Goal: Task Accomplishment & Management: Understand process/instructions

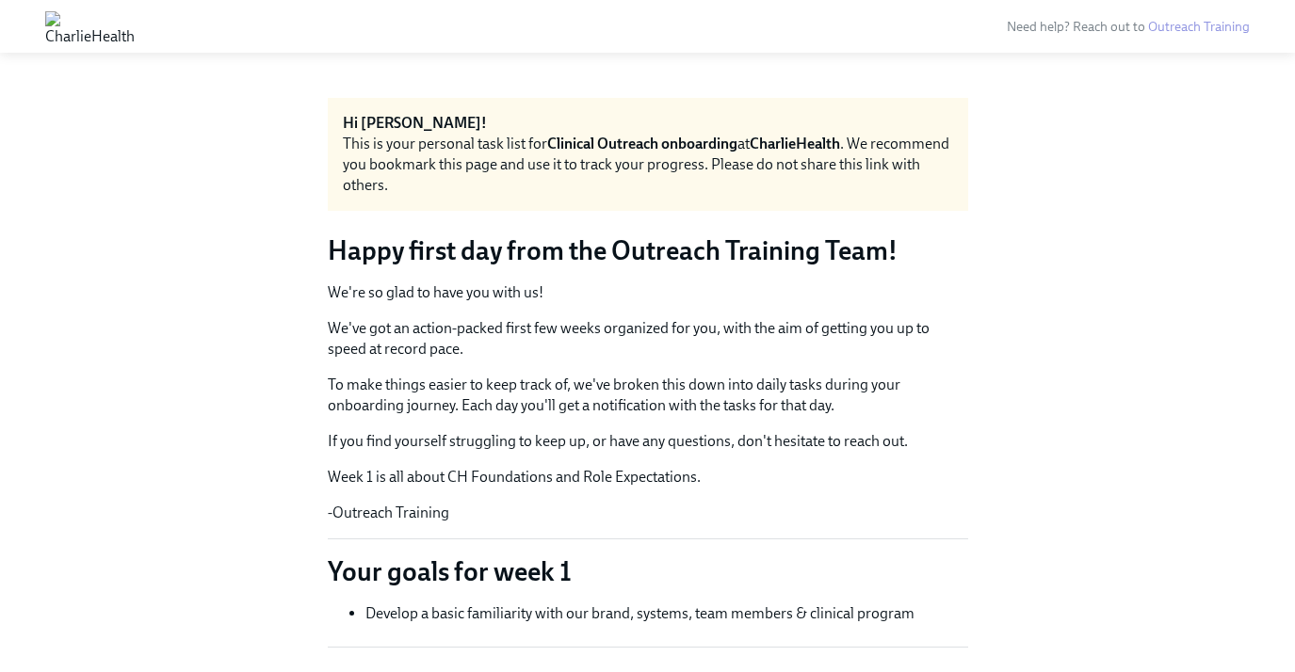
scroll to position [3453, 0]
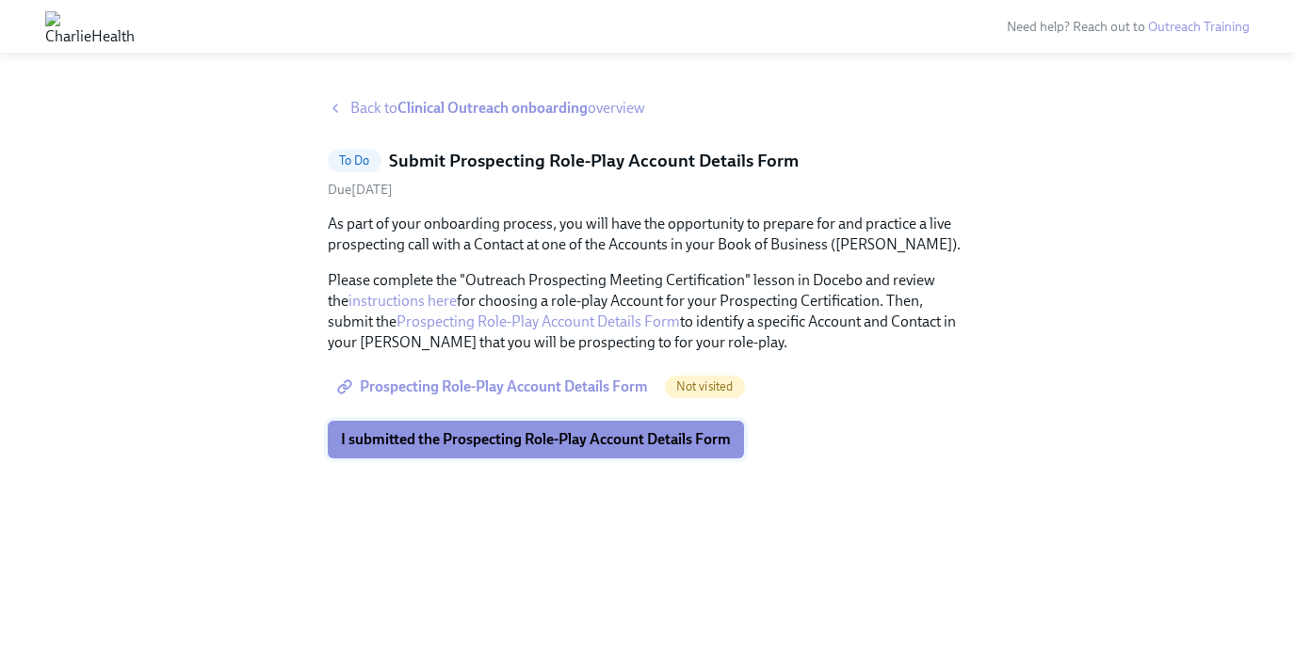
click at [509, 426] on div "I submitted the Prospecting Role-Play Account Details Form" at bounding box center [536, 440] width 416 height 38
